Goal: Complete application form

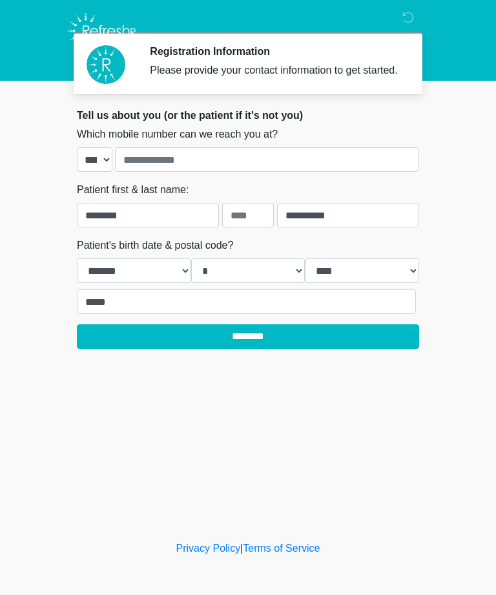
select select "**"
select select "*"
select select "****"
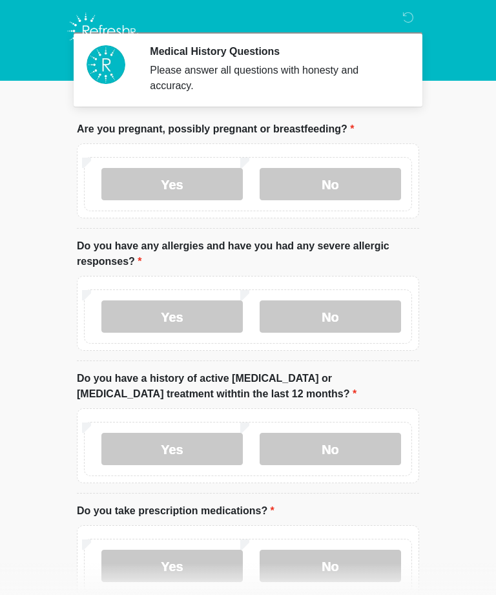
click at [353, 181] on label "No" at bounding box center [330, 184] width 141 height 32
click at [350, 311] on label "No" at bounding box center [330, 316] width 141 height 32
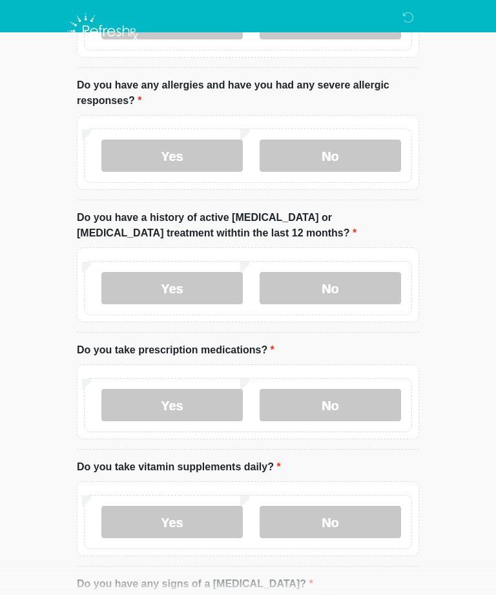
scroll to position [167, 0]
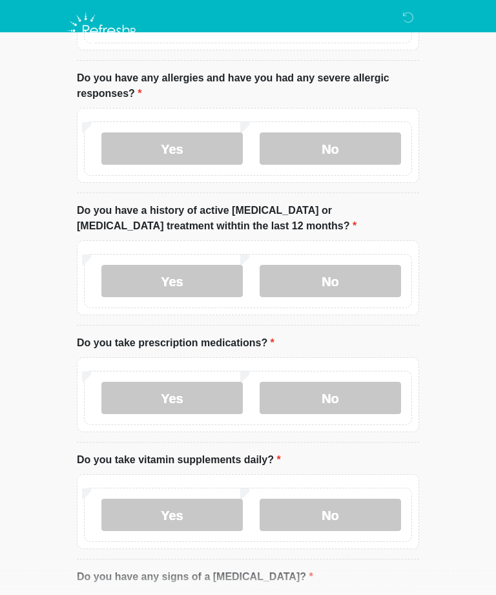
click at [363, 273] on label "No" at bounding box center [330, 282] width 141 height 32
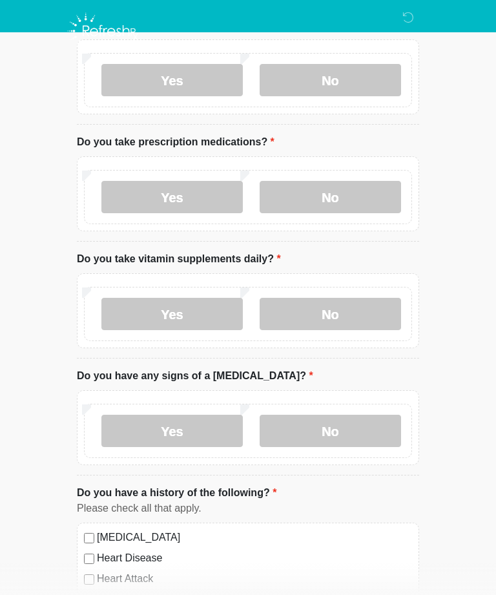
scroll to position [368, 0]
click at [361, 195] on label "No" at bounding box center [330, 198] width 141 height 32
click at [202, 308] on label "Yes" at bounding box center [171, 314] width 141 height 32
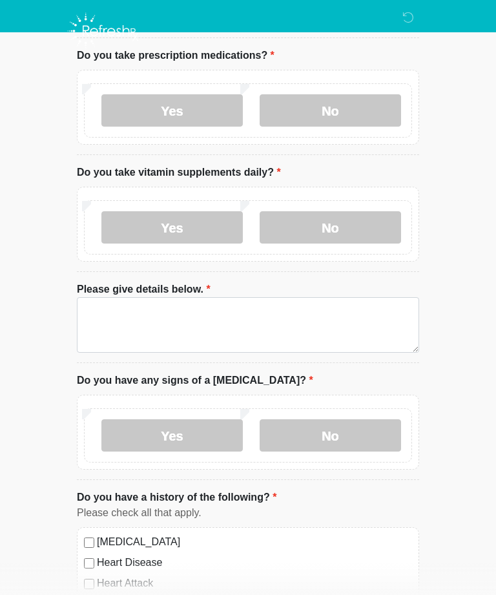
scroll to position [465, 0]
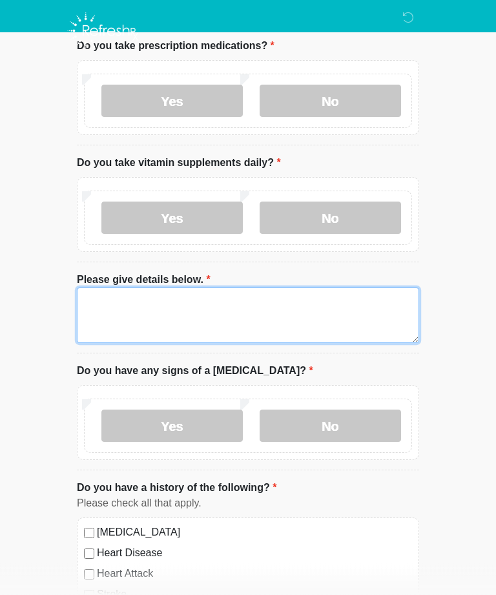
click at [306, 302] on textarea "Please give details below." at bounding box center [248, 316] width 342 height 56
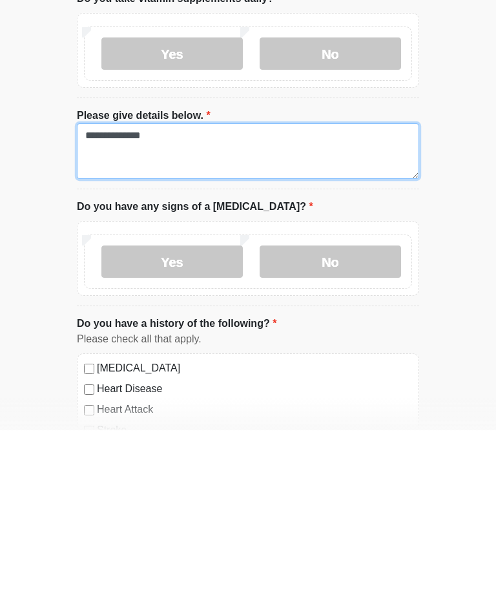
type textarea "**********"
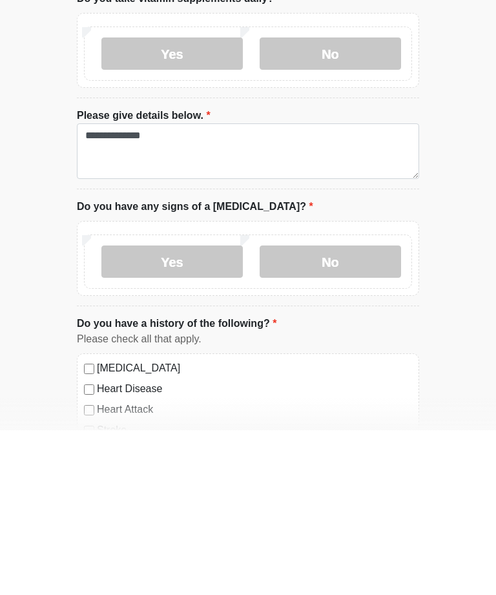
click at [348, 410] on label "No" at bounding box center [330, 426] width 141 height 32
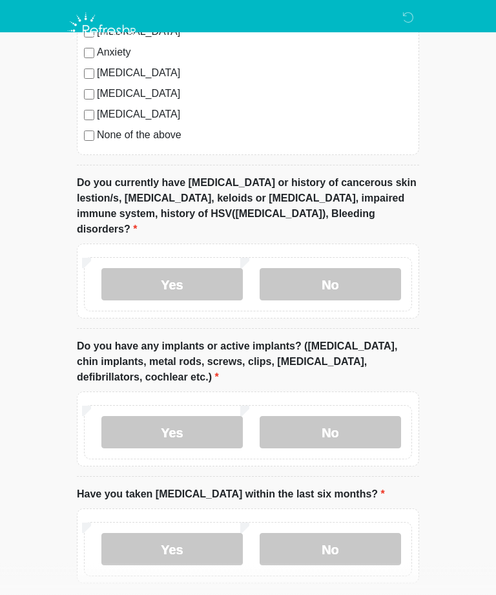
scroll to position [1093, 0]
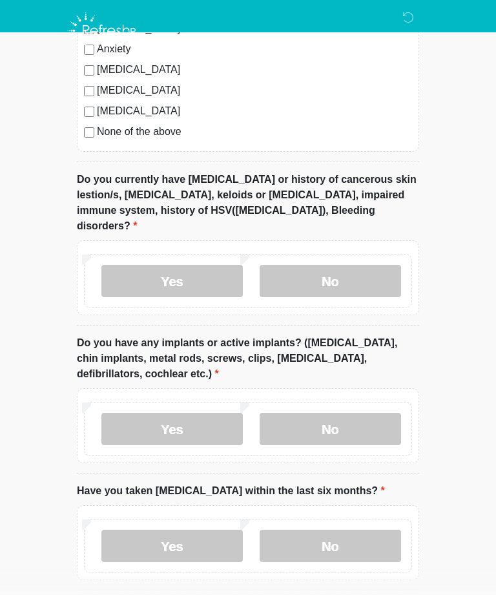
click at [363, 266] on label "No" at bounding box center [330, 282] width 141 height 32
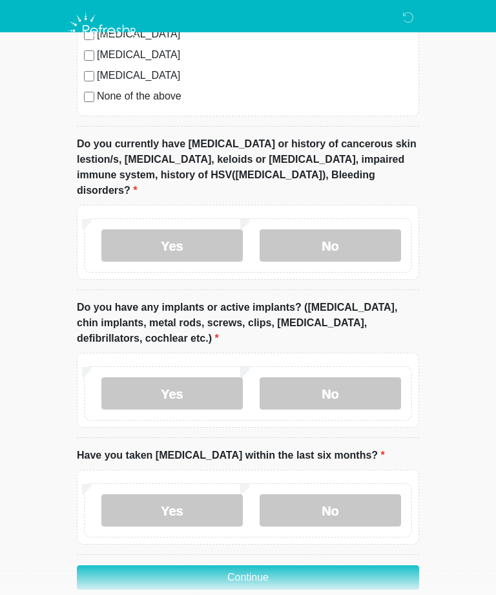
scroll to position [1133, 0]
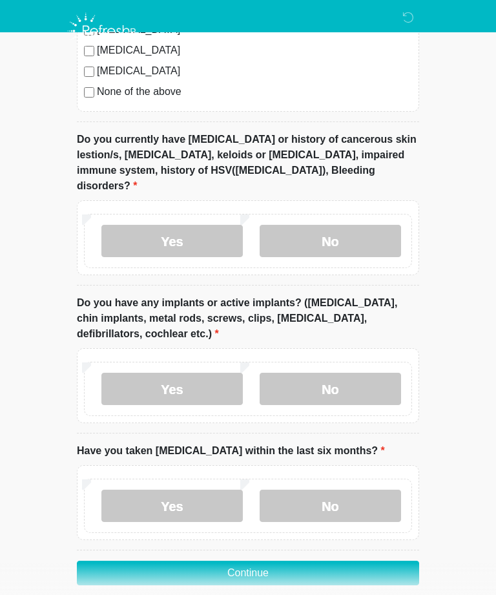
click at [191, 373] on label "Yes" at bounding box center [171, 389] width 141 height 32
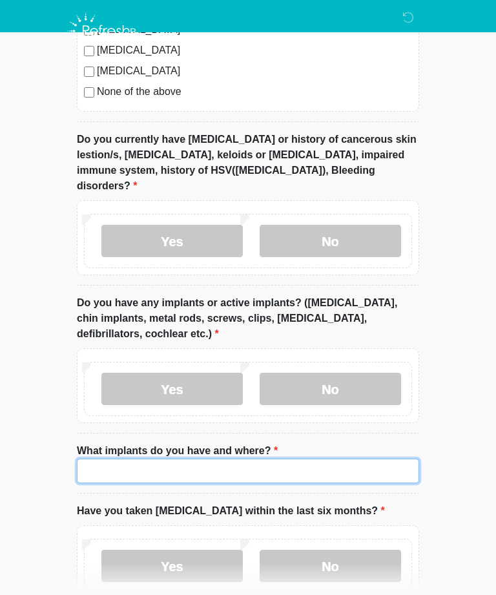
click at [271, 459] on input "What implants do you have and where?" at bounding box center [248, 471] width 342 height 25
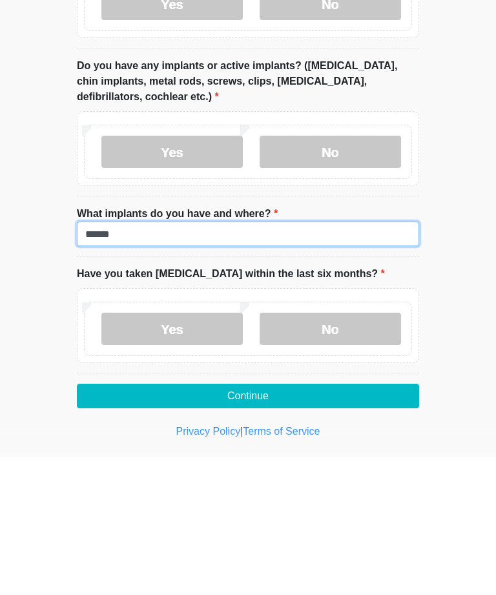
scroll to position [1234, 0]
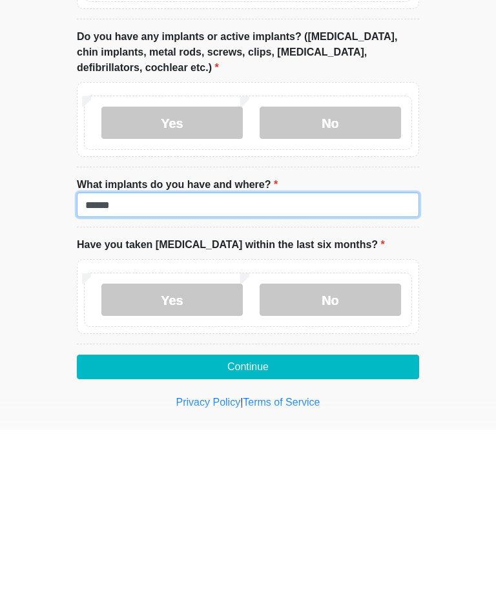
type input "******"
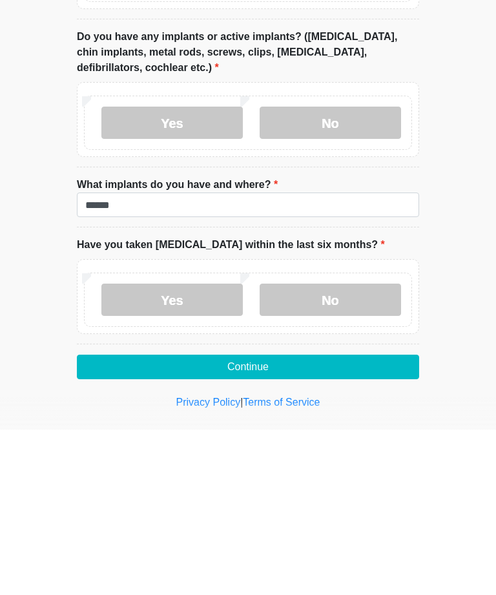
click at [368, 449] on label "No" at bounding box center [330, 465] width 141 height 32
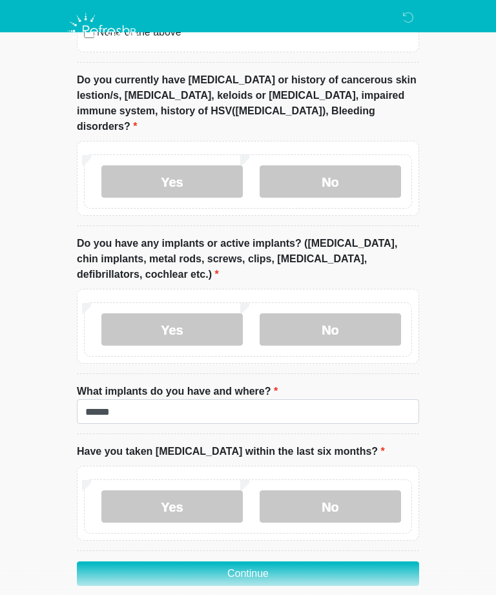
click at [320, 561] on button "Continue" at bounding box center [248, 573] width 342 height 25
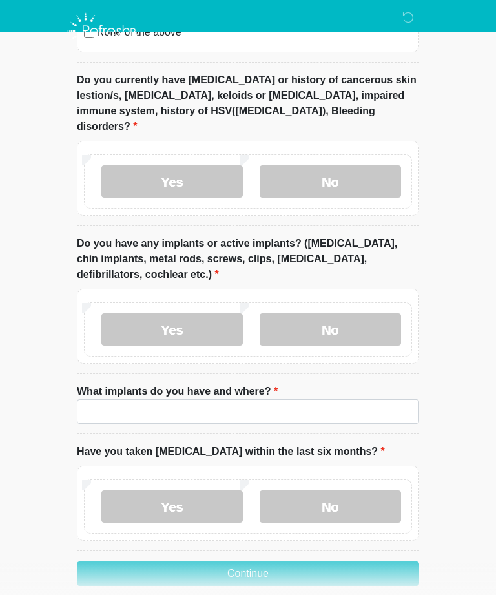
scroll to position [0, 0]
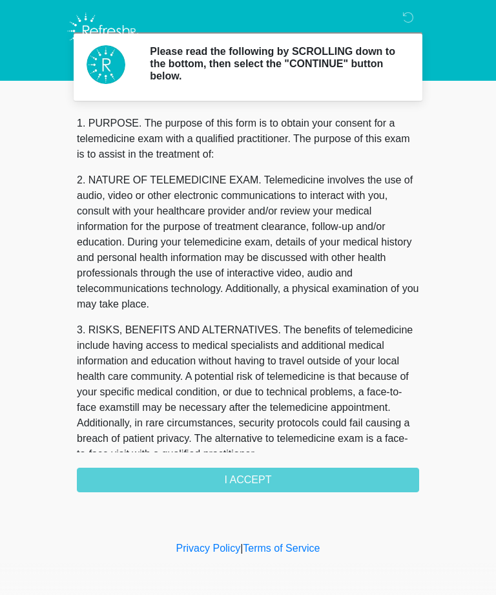
click at [273, 472] on div "1. PURPOSE. The purpose of this form is to obtain your consent for a telemedici…" at bounding box center [248, 304] width 342 height 377
click at [229, 469] on div "1. PURPOSE. The purpose of this form is to obtain your consent for a telemedici…" at bounding box center [248, 304] width 342 height 377
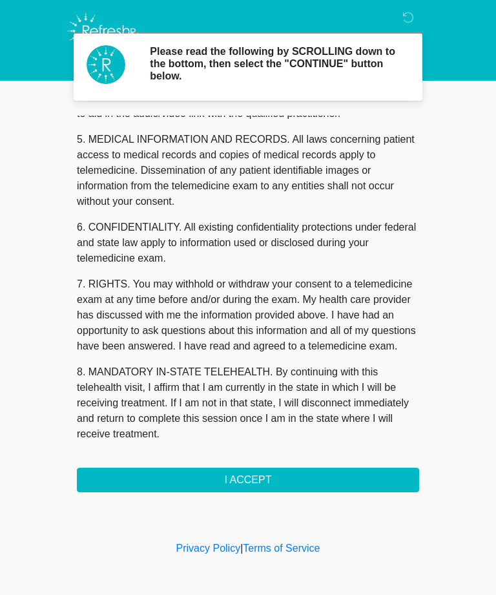
scroll to position [413, 0]
click at [303, 475] on button "I ACCEPT" at bounding box center [248, 480] width 342 height 25
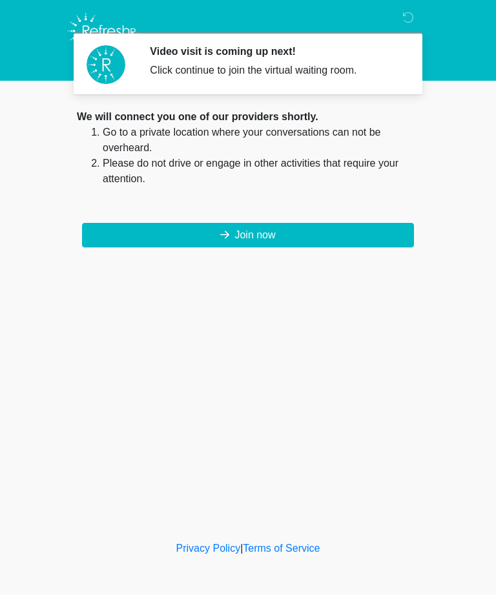
click at [331, 223] on button "Join now" at bounding box center [248, 235] width 332 height 25
